Goal: Task Accomplishment & Management: Manage account settings

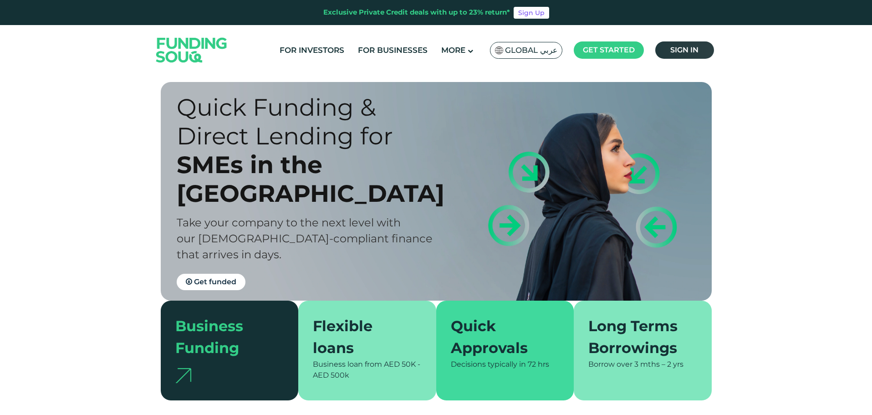
click at [695, 49] on span "Sign in" at bounding box center [684, 50] width 28 height 9
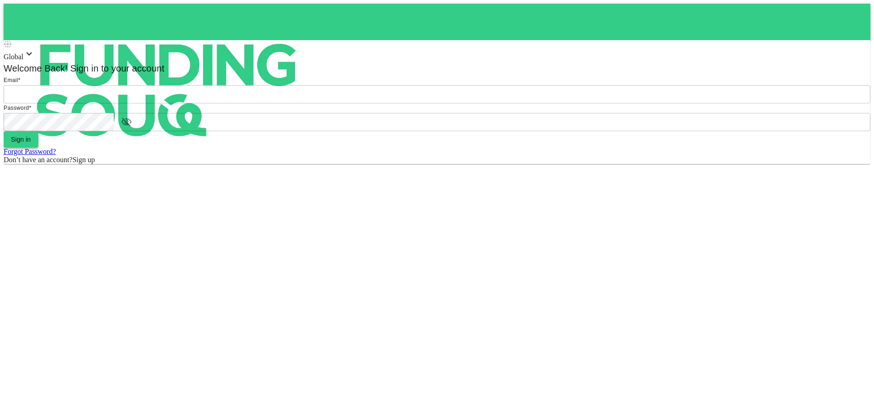
type input "Aasik.mmm@gmail.com"
click at [38, 148] on button "Sign in" at bounding box center [21, 139] width 35 height 16
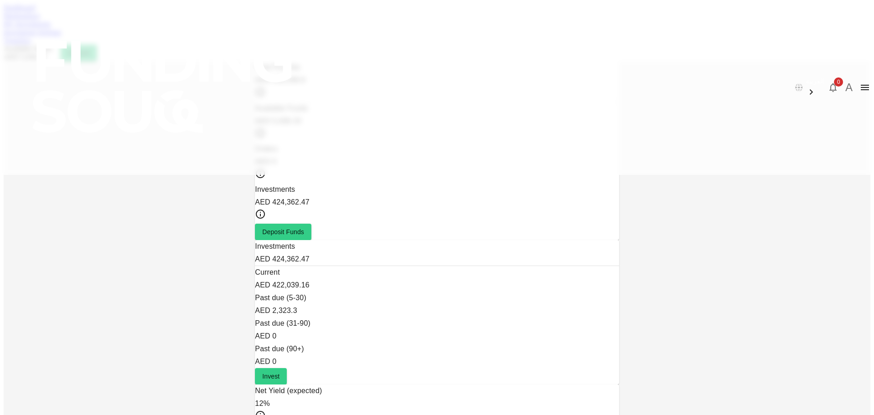
click at [241, 54] on div "Dashboard Marketplace My Investments Investment Settings Transfers Available Fu…" at bounding box center [437, 32] width 867 height 57
click at [40, 20] on link "Marketplace" at bounding box center [22, 16] width 36 height 8
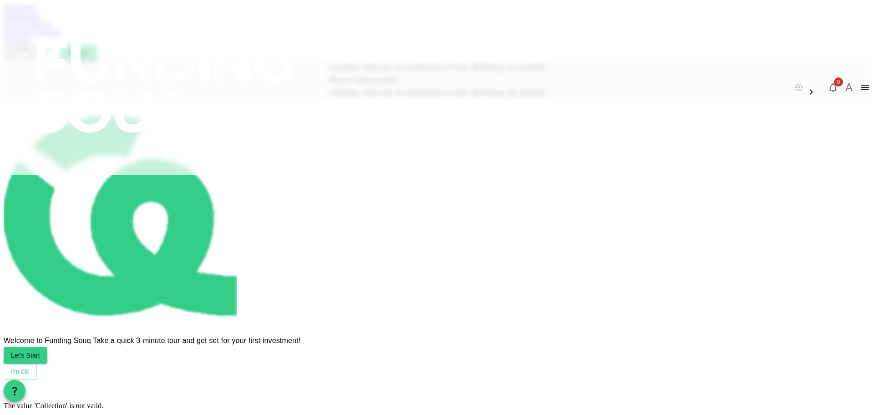
click at [35, 11] on link "Dashboard" at bounding box center [19, 8] width 31 height 8
